Goal: Check status: Check status

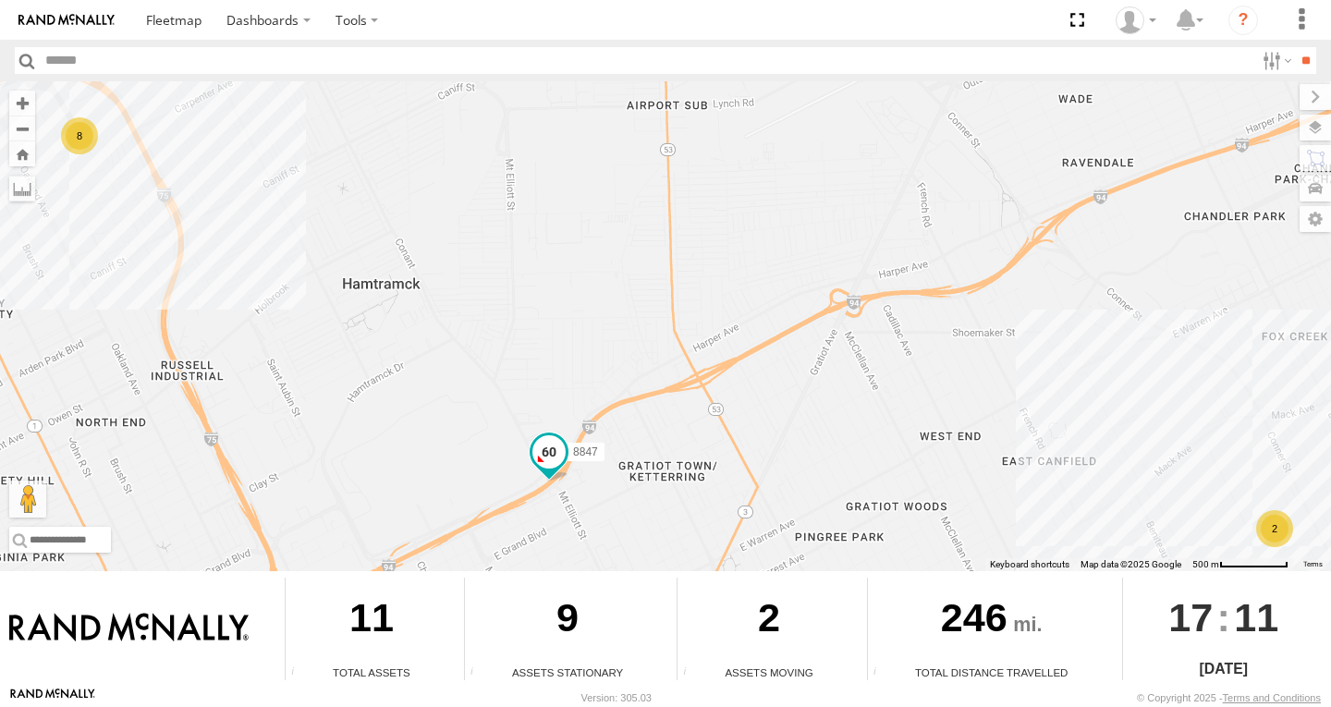
click at [558, 452] on span at bounding box center [548, 451] width 33 height 33
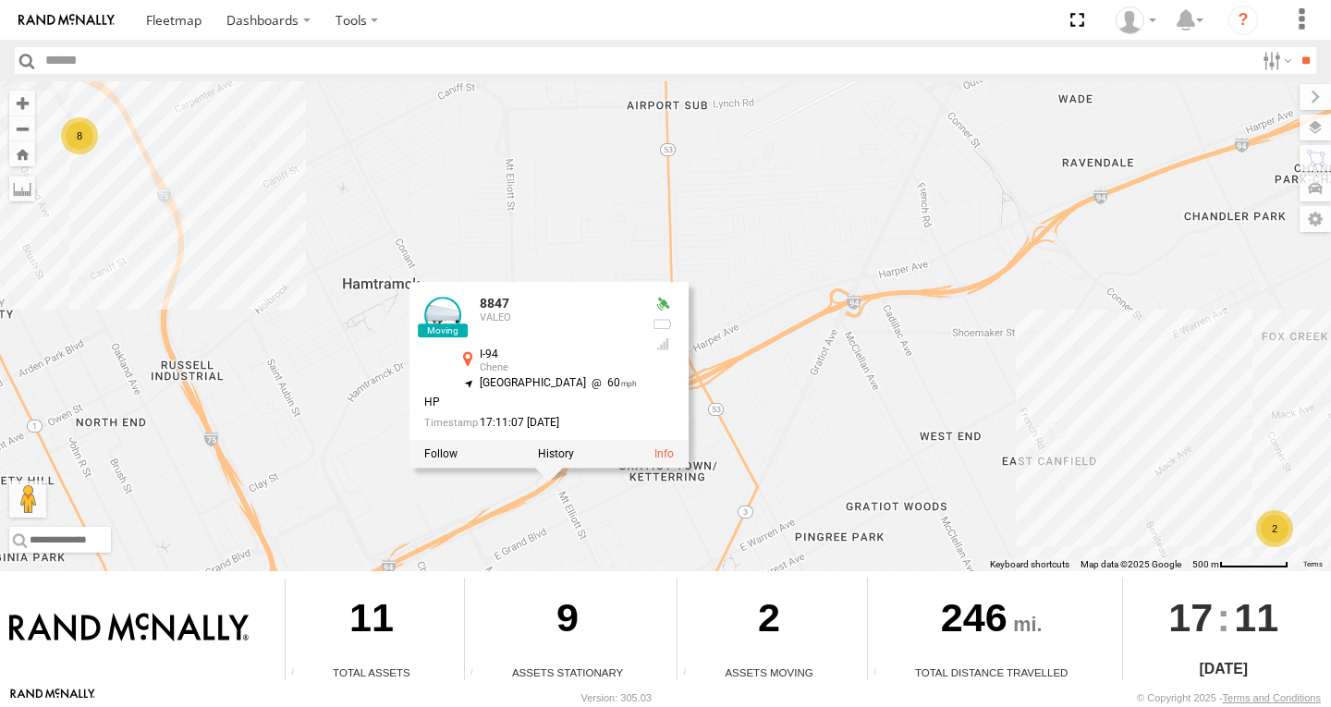
click at [450, 468] on div at bounding box center [548, 454] width 279 height 28
click at [461, 464] on div at bounding box center [548, 454] width 279 height 28
click at [463, 461] on div at bounding box center [548, 454] width 279 height 28
click at [457, 457] on label at bounding box center [440, 453] width 33 height 13
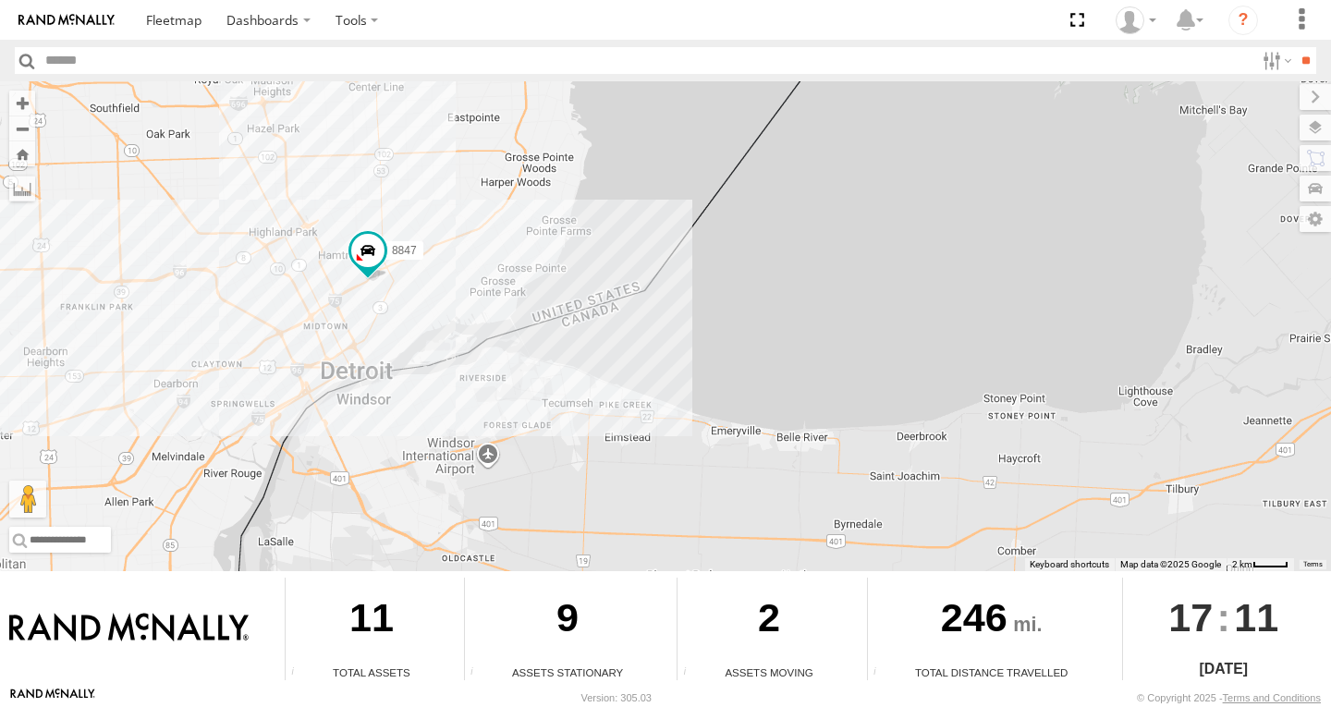
drag, startPoint x: 158, startPoint y: 353, endPoint x: 292, endPoint y: 323, distance: 137.2
click at [292, 323] on div "8847" at bounding box center [665, 326] width 1331 height 490
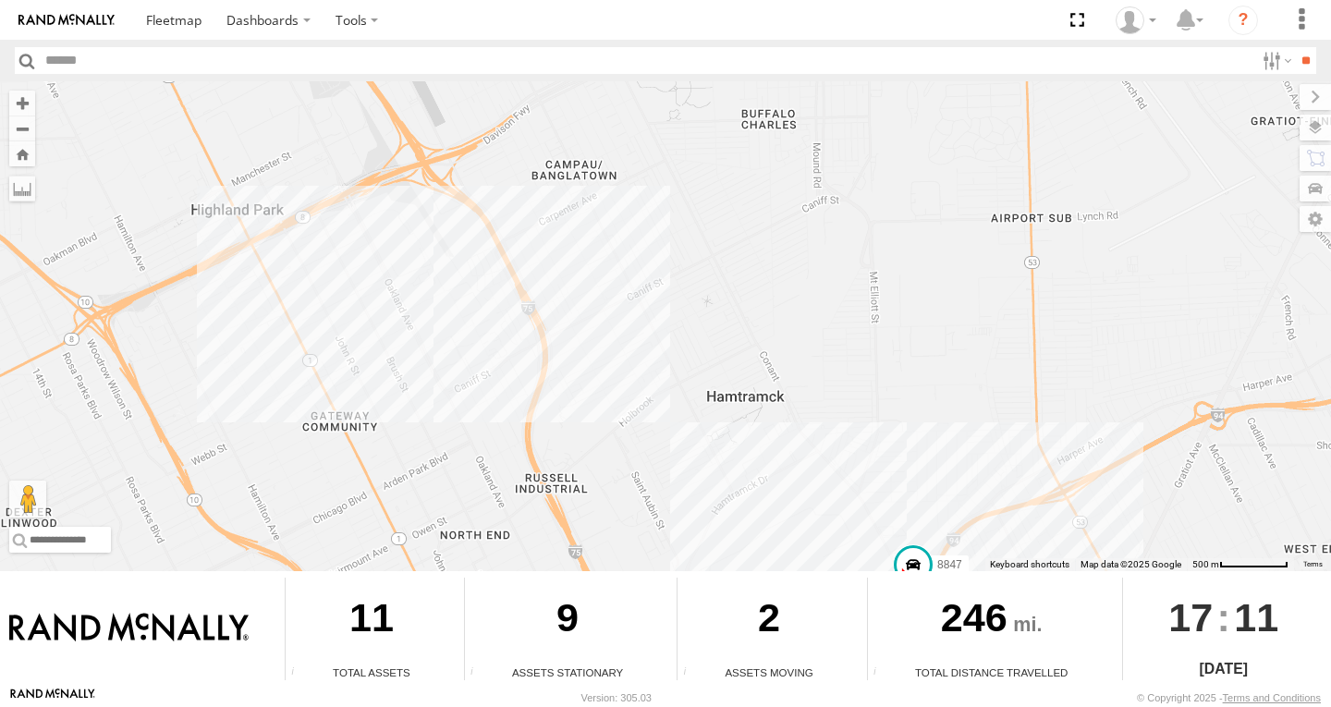
drag, startPoint x: 327, startPoint y: 155, endPoint x: 428, endPoint y: 531, distance: 389.4
click at [428, 533] on div "8847" at bounding box center [665, 326] width 1331 height 490
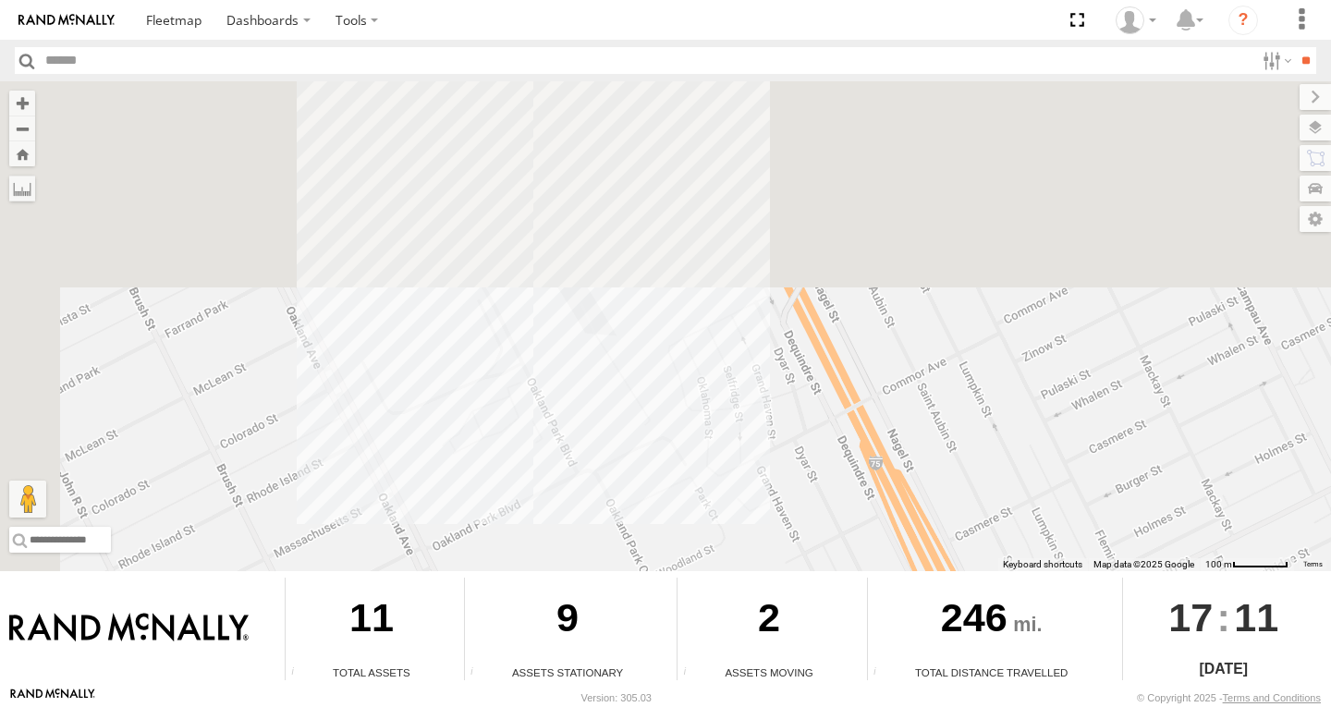
drag, startPoint x: 405, startPoint y: 262, endPoint x: 569, endPoint y: 684, distance: 452.4
click at [557, 706] on html "Dashboards" at bounding box center [665, 353] width 1331 height 707
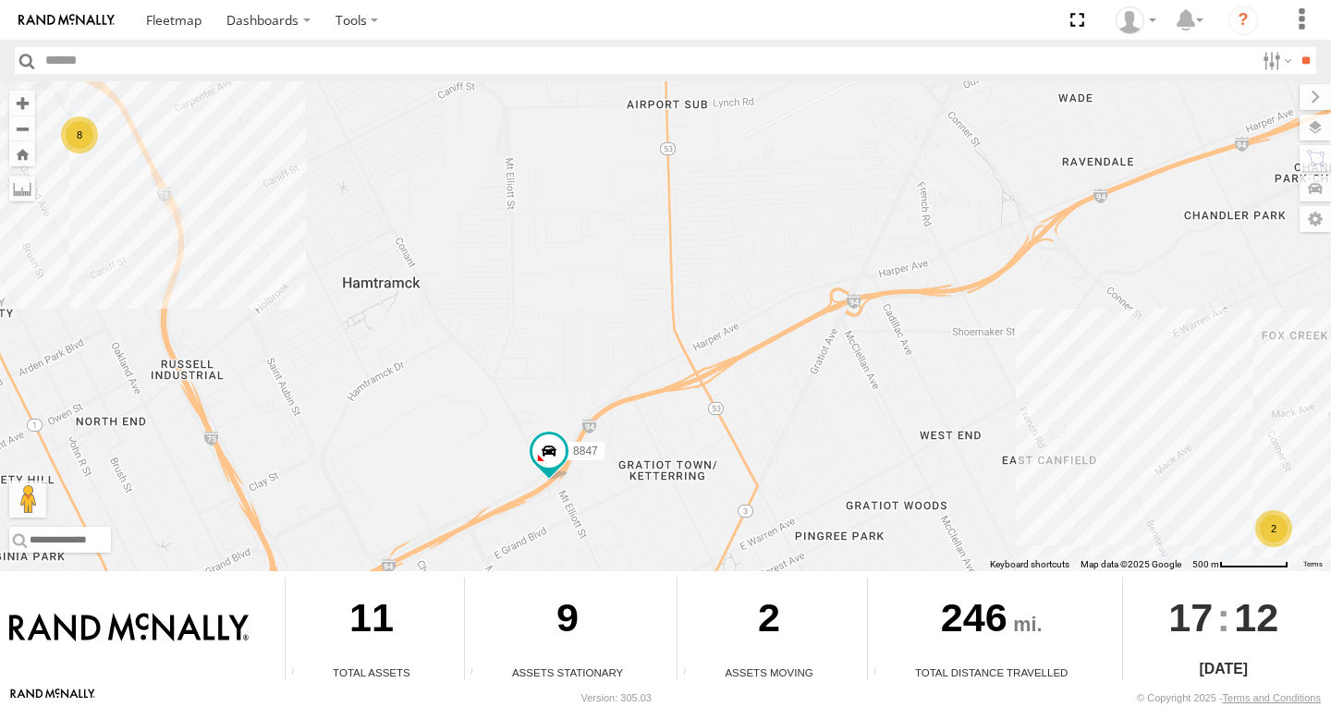
click at [82, 138] on div "8" at bounding box center [79, 134] width 37 height 37
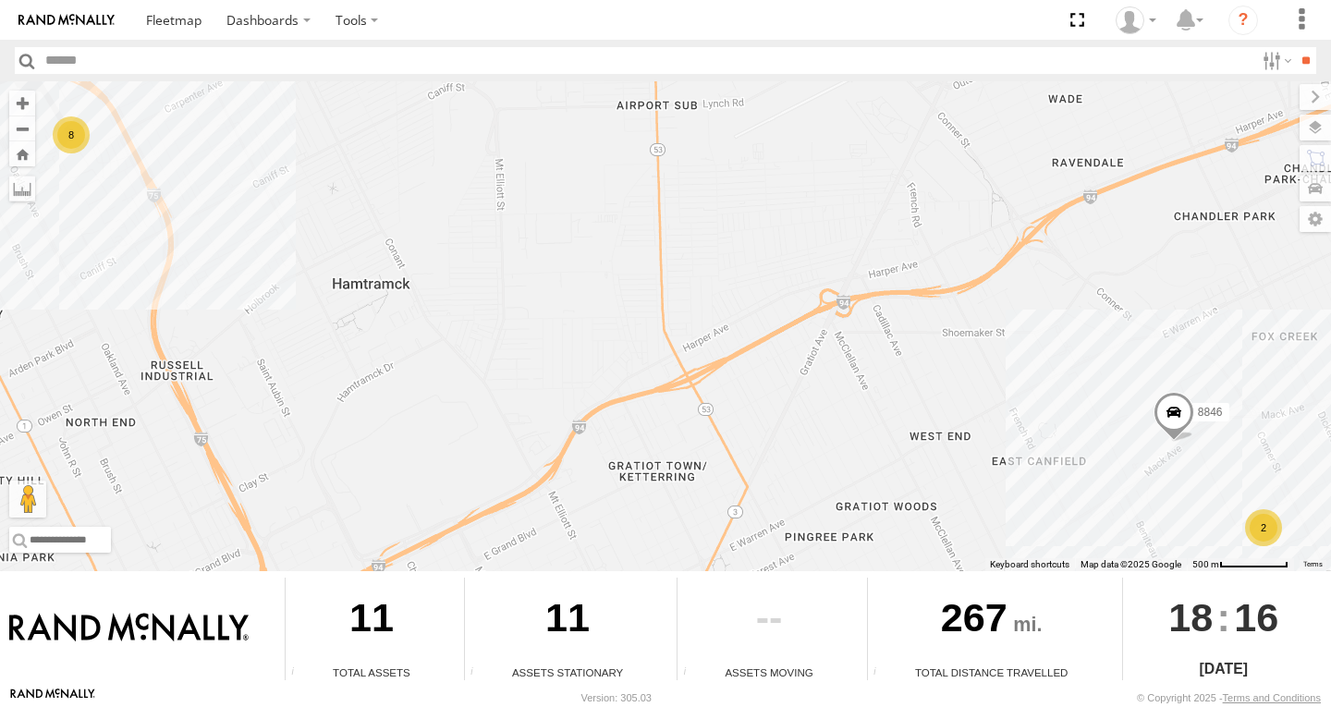
click at [1248, 531] on div "2" at bounding box center [1263, 527] width 37 height 37
